Goal: Information Seeking & Learning: Understand process/instructions

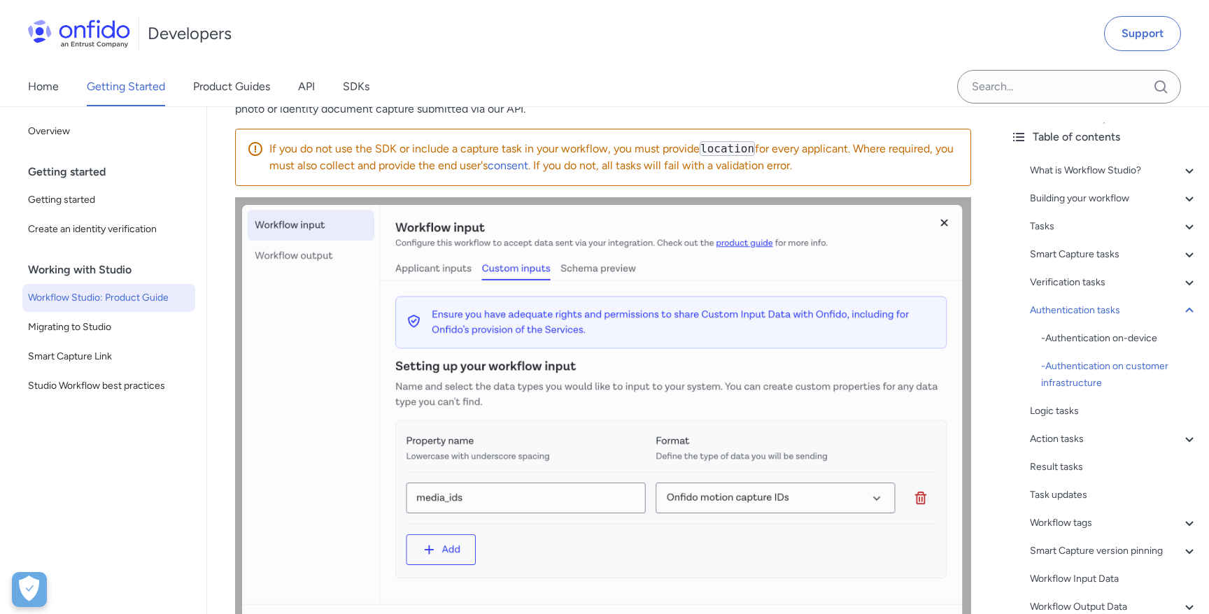
scroll to position [19776, 0]
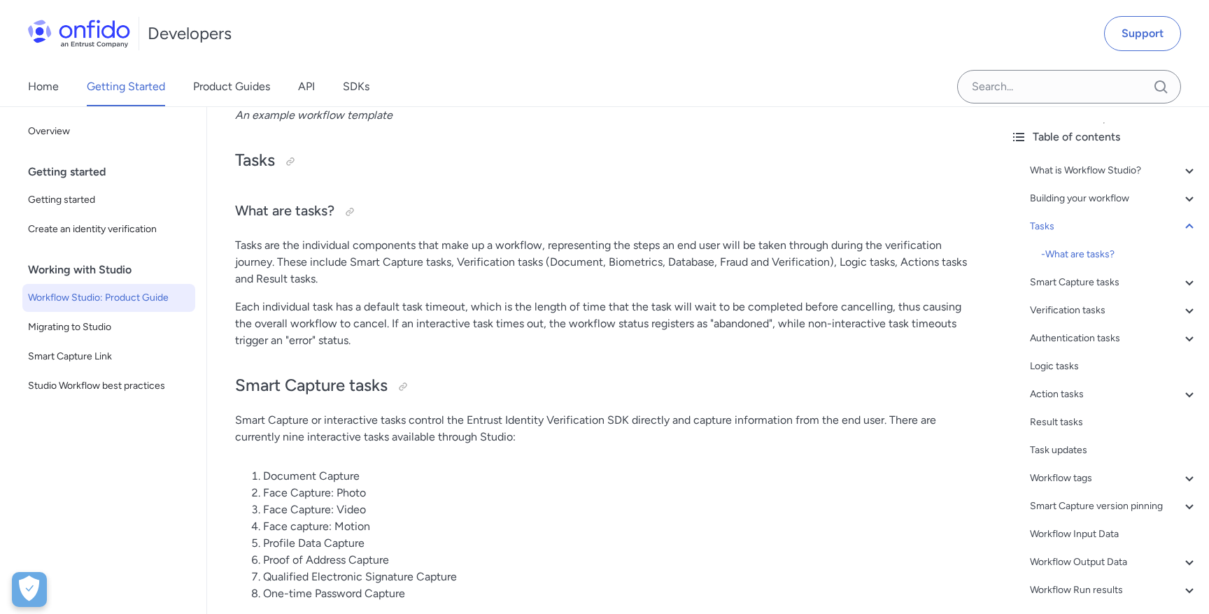
scroll to position [27396, 0]
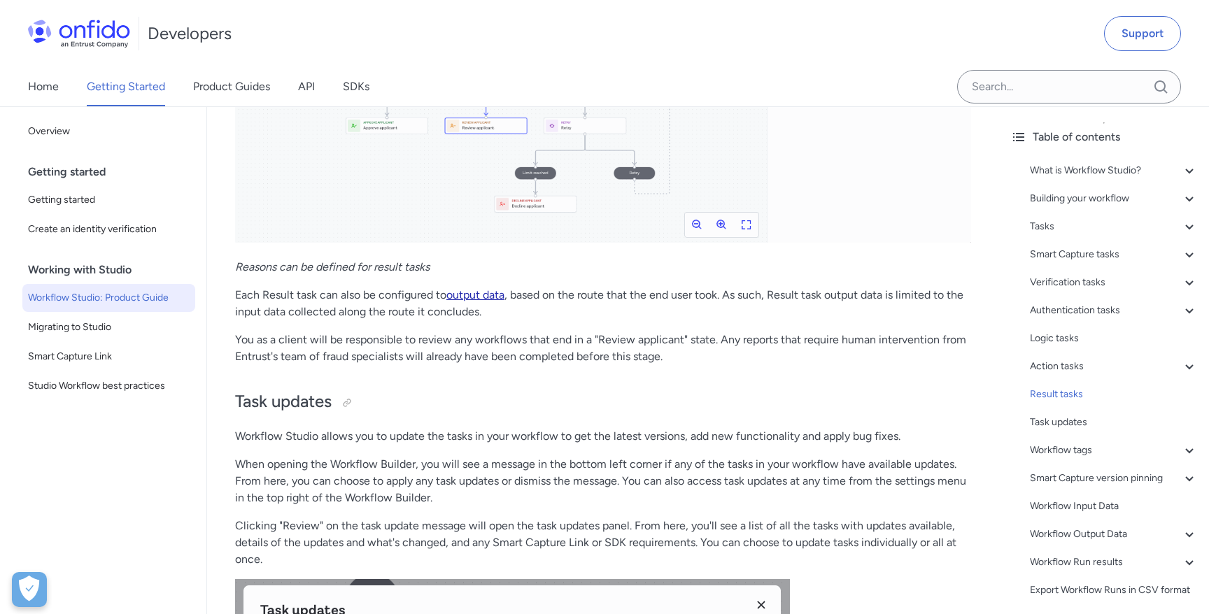
click at [465, 301] on link "output data" at bounding box center [475, 294] width 58 height 13
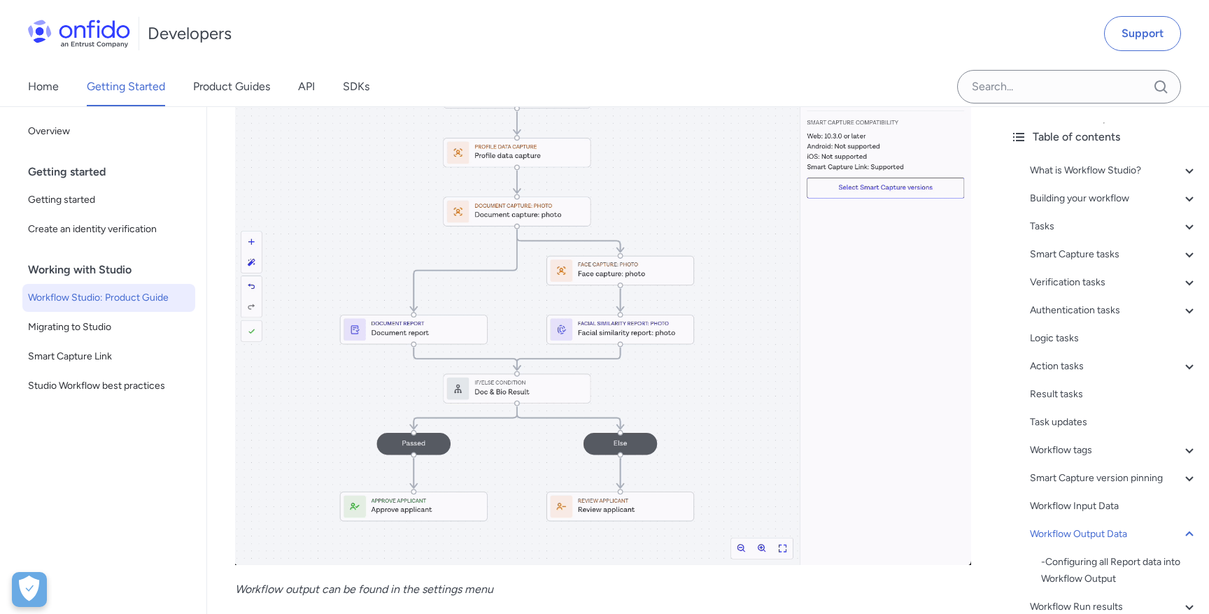
scroll to position [32927, 0]
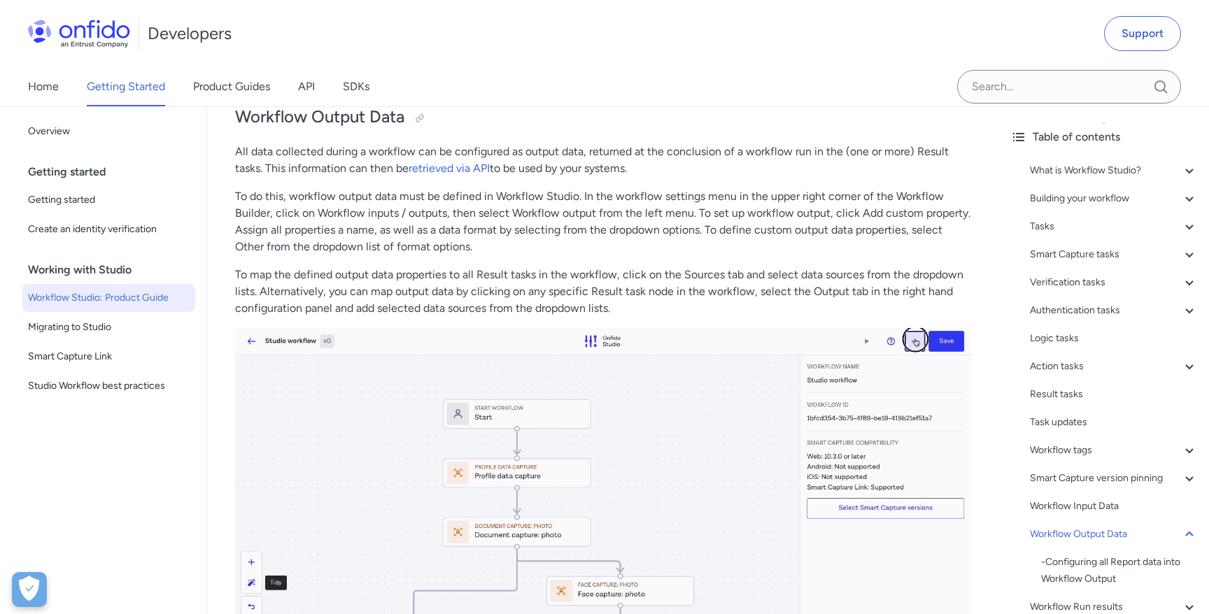
scroll to position [32604, 0]
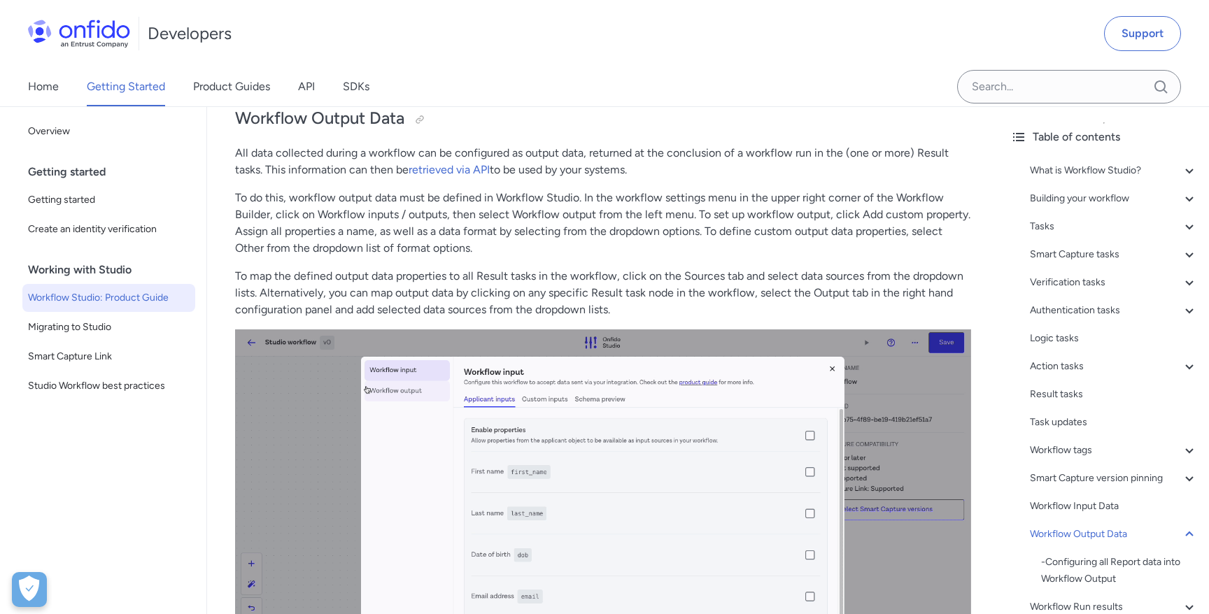
drag, startPoint x: 597, startPoint y: 168, endPoint x: 639, endPoint y: 182, distance: 43.6
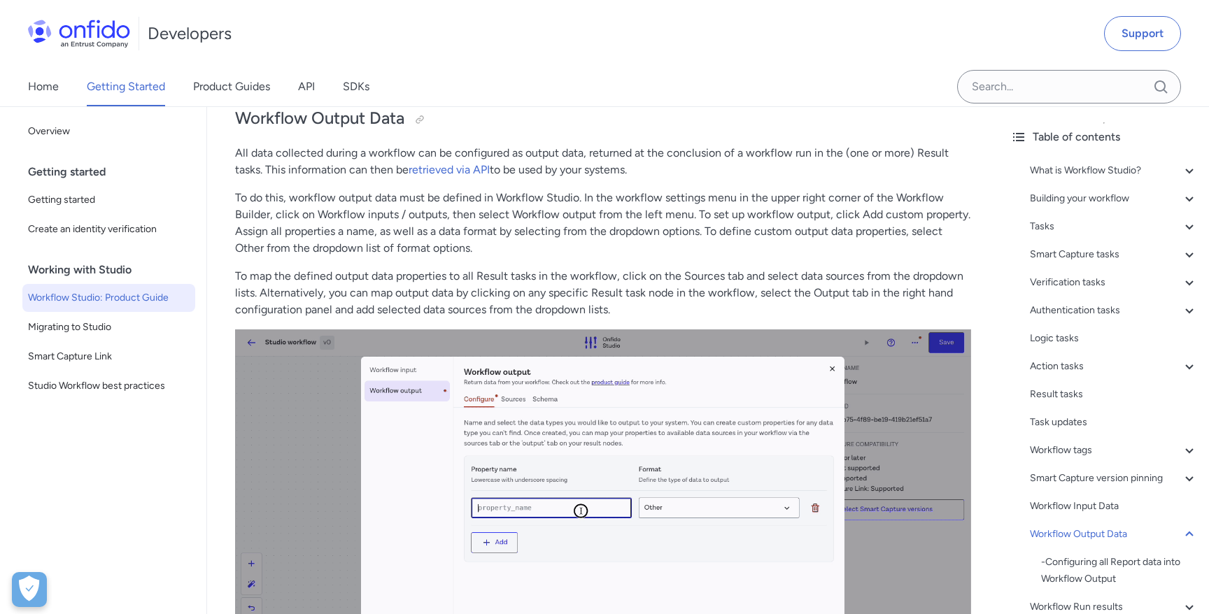
click at [639, 178] on p "All data collected during a workflow can be configured as output data, returned…" at bounding box center [603, 162] width 736 height 34
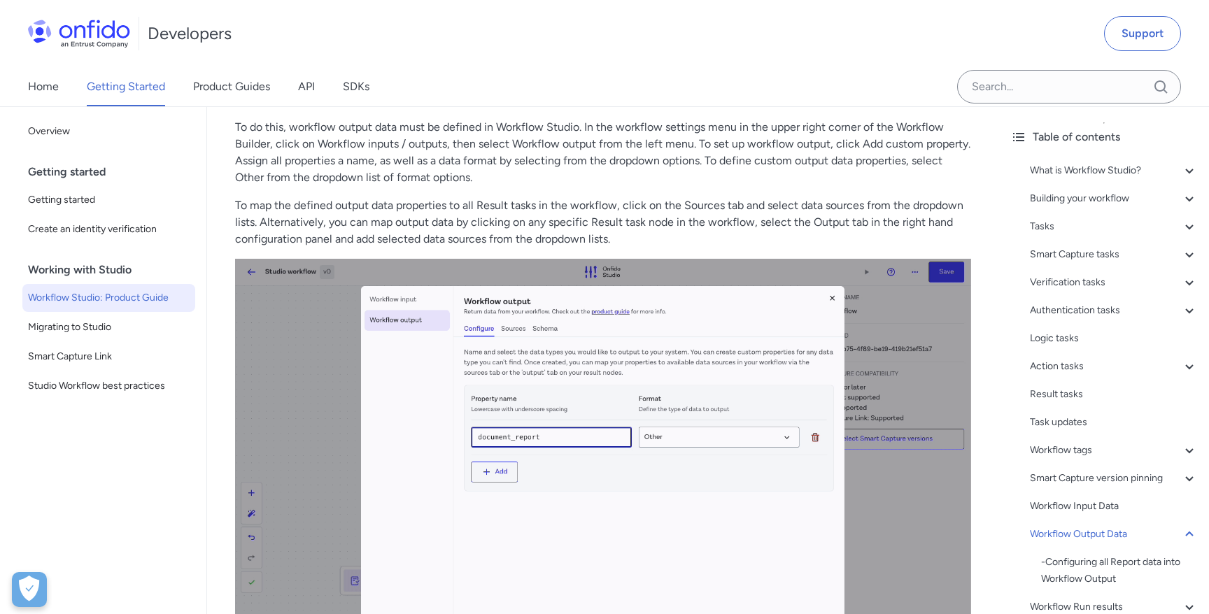
scroll to position [32685, 0]
